Goal: Obtain resource: Download file/media

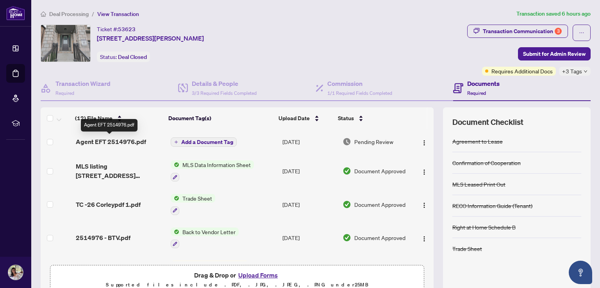
click at [126, 141] on span "Agent EFT 2514976.pdf" at bounding box center [111, 141] width 70 height 9
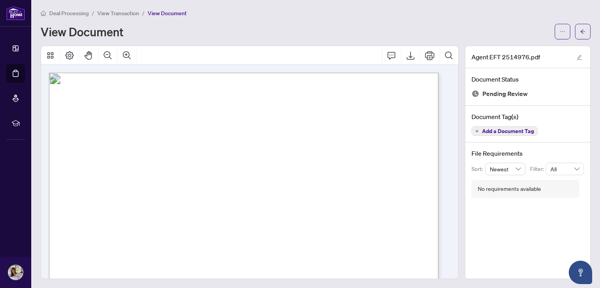
click at [464, 27] on div "View Document" at bounding box center [295, 31] width 509 height 12
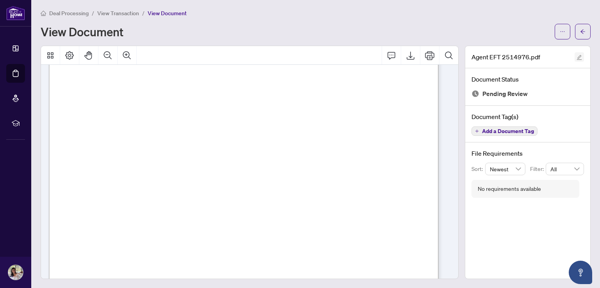
scroll to position [32, 0]
click at [580, 32] on icon "arrow-left" at bounding box center [582, 31] width 5 height 5
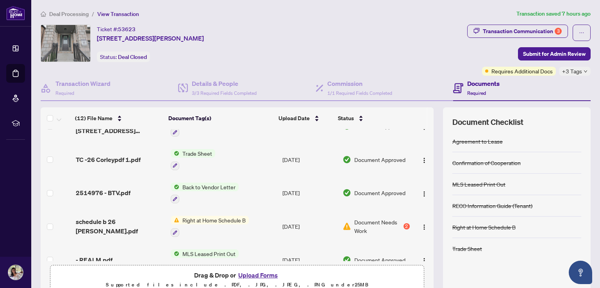
scroll to position [21, 0]
